Goal: Task Accomplishment & Management: Use online tool/utility

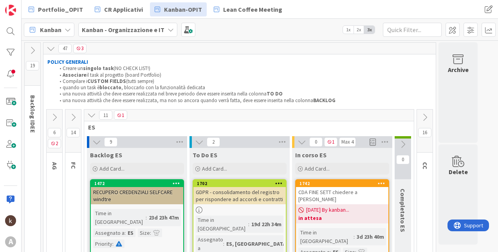
scroll to position [78, 0]
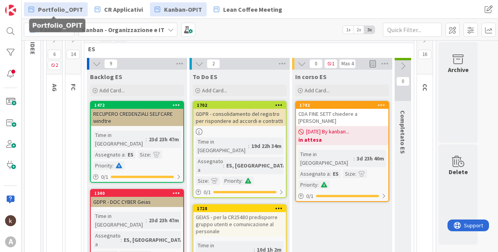
click at [63, 14] on span "Portfolio_OPIT" at bounding box center [60, 9] width 45 height 9
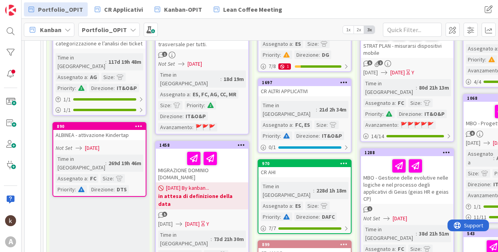
scroll to position [118, 0]
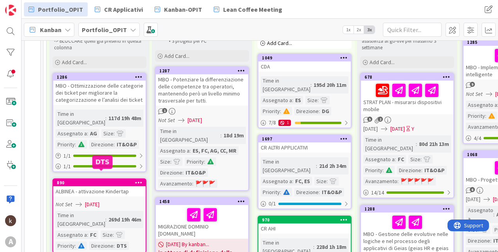
click at [87, 186] on div "ALBINEA - attivazione Kindertap" at bounding box center [99, 191] width 92 height 10
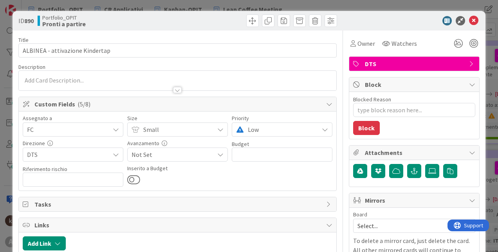
type textarea "x"
click at [464, 26] on div "ID 890 Portfolio_OPIT Pronti a partire" at bounding box center [249, 21] width 473 height 20
click at [469, 22] on icon at bounding box center [473, 20] width 9 height 9
